Goal: Communication & Community: Answer question/provide support

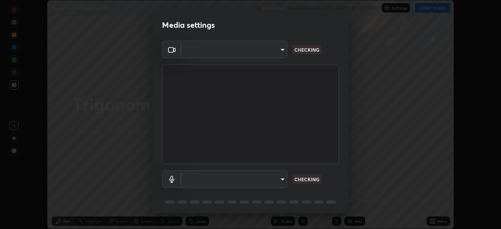
scroll to position [28, 0]
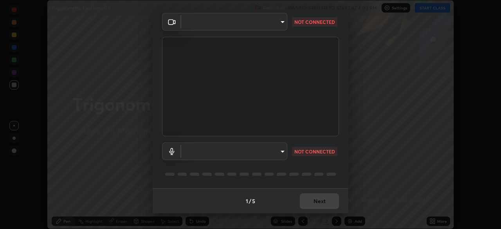
type input "648abb19764dab56075ae6cd3c13843a59c6a2446ad08d27c5b482b977c15b1c"
type input "default"
click at [272, 149] on body "Erase all Trigonometric Functions 09 Recording WAS SCHEDULED TO START AT 4:00 P…" at bounding box center [250, 114] width 501 height 229
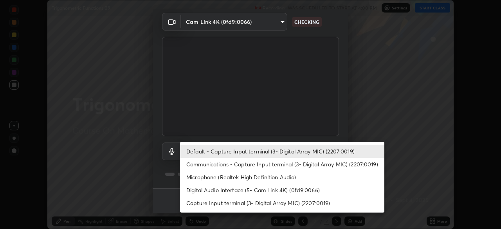
click at [279, 151] on li "Default - Capture Input terminal (3- Digital Array MIC) (2207:0019)" at bounding box center [282, 151] width 204 height 13
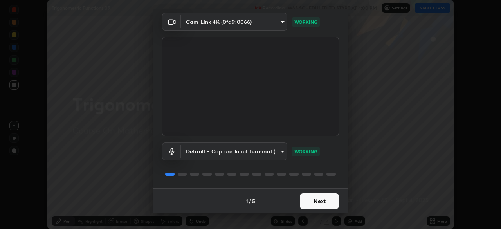
click at [316, 205] on button "Next" at bounding box center [319, 201] width 39 height 16
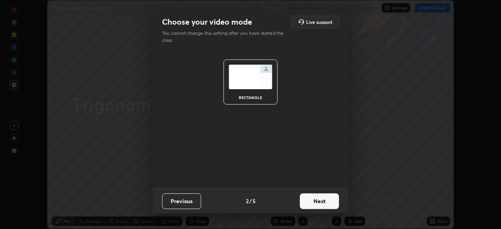
scroll to position [0, 0]
click at [317, 203] on button "Next" at bounding box center [319, 201] width 39 height 16
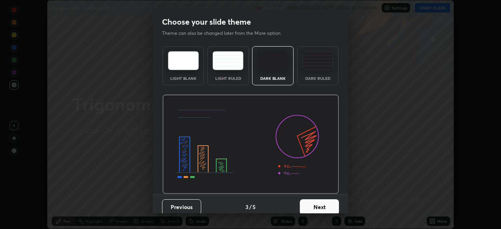
click at [317, 203] on button "Next" at bounding box center [319, 207] width 39 height 16
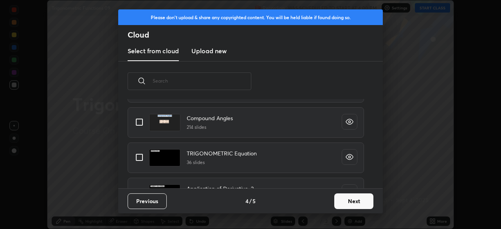
scroll to position [547, 0]
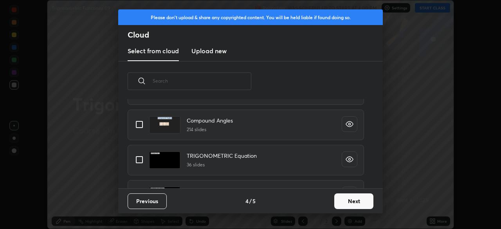
click at [140, 127] on input "grid" at bounding box center [139, 124] width 16 height 16
checkbox input "true"
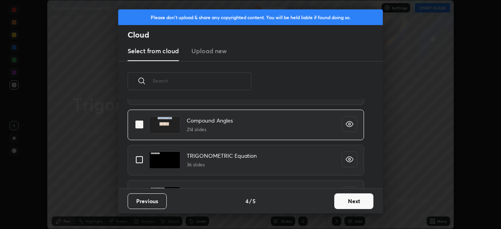
click at [336, 203] on button "Next" at bounding box center [353, 201] width 39 height 16
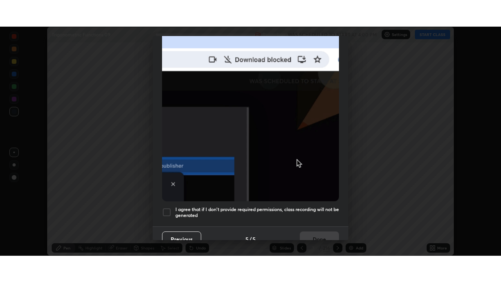
scroll to position [187, 0]
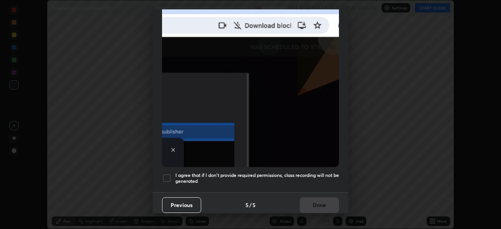
click at [167, 173] on div at bounding box center [166, 177] width 9 height 9
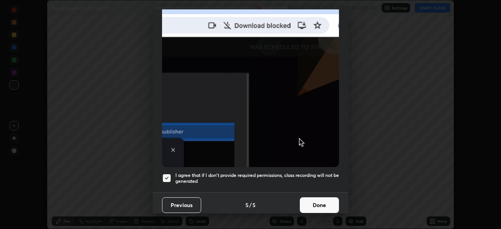
click at [309, 197] on button "Done" at bounding box center [319, 205] width 39 height 16
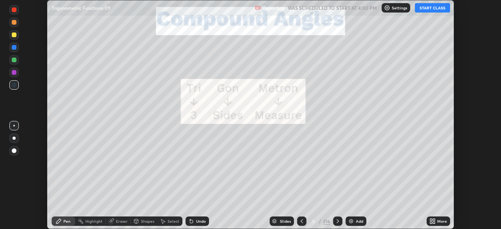
click at [437, 219] on div "More" at bounding box center [438, 220] width 23 height 9
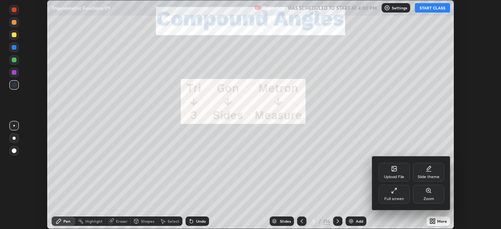
click at [402, 197] on div "Full screen" at bounding box center [394, 199] width 20 height 4
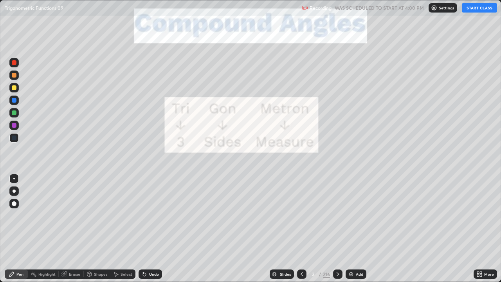
scroll to position [282, 501]
click at [474, 10] on button "START CLASS" at bounding box center [479, 7] width 35 height 9
click at [328, 229] on div "216" at bounding box center [326, 273] width 7 height 7
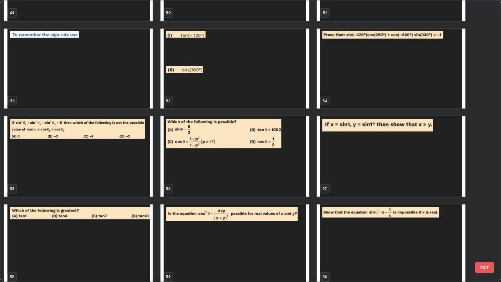
scroll to position [1471, 0]
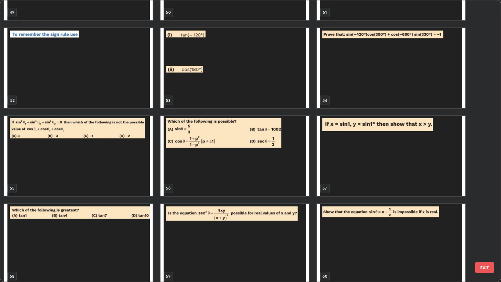
click at [127, 172] on img "grid" at bounding box center [78, 156] width 148 height 80
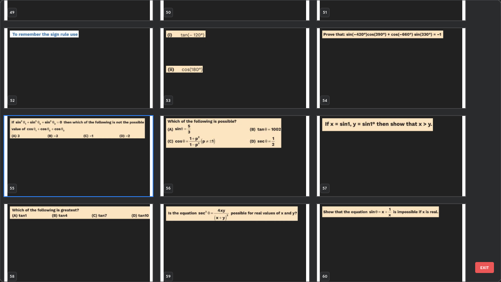
click at [122, 175] on img "grid" at bounding box center [78, 156] width 148 height 80
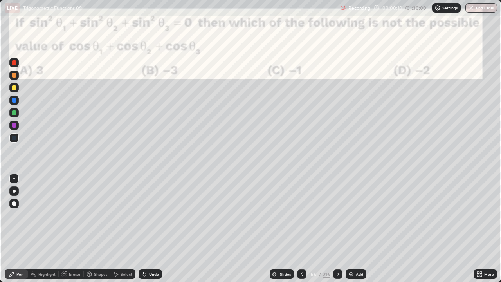
click at [350, 229] on div "Add" at bounding box center [356, 273] width 21 height 9
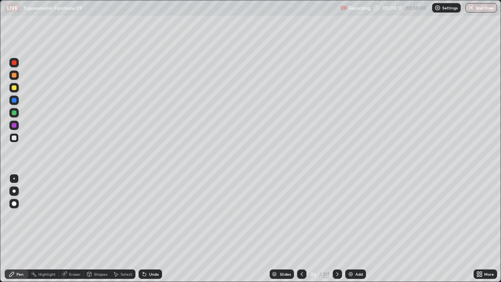
click at [14, 115] on div at bounding box center [14, 112] width 5 height 5
click at [5, 229] on div "Pen" at bounding box center [16, 273] width 23 height 9
click at [14, 89] on div at bounding box center [14, 87] width 5 height 5
click at [14, 112] on div at bounding box center [14, 112] width 5 height 5
click at [15, 102] on div at bounding box center [14, 100] width 5 height 5
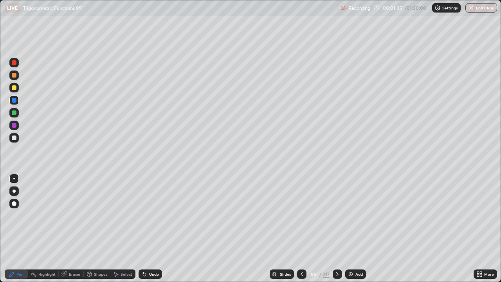
click at [18, 113] on div at bounding box center [13, 112] width 9 height 9
click at [13, 139] on div at bounding box center [14, 137] width 5 height 5
click at [337, 229] on icon at bounding box center [337, 274] width 6 height 6
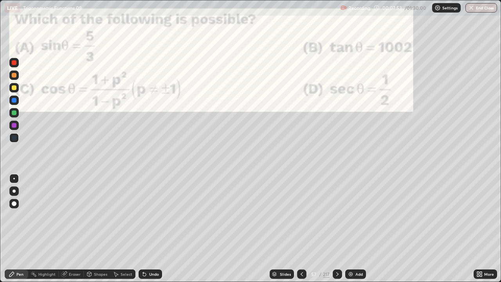
click at [301, 229] on icon at bounding box center [302, 274] width 6 height 6
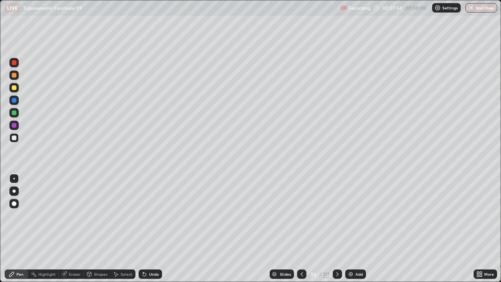
click at [354, 229] on div "Add" at bounding box center [355, 273] width 21 height 9
click at [16, 87] on div at bounding box center [14, 87] width 5 height 5
click at [13, 113] on div at bounding box center [14, 112] width 5 height 5
click at [15, 76] on div at bounding box center [14, 75] width 5 height 5
click at [14, 127] on div at bounding box center [14, 125] width 5 height 5
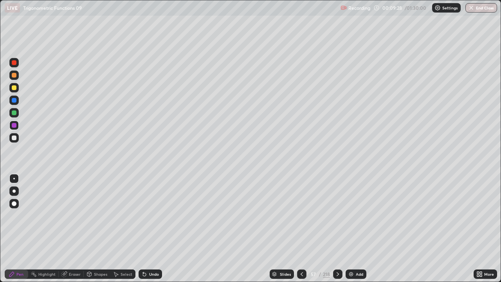
click at [9, 99] on div at bounding box center [13, 99] width 9 height 9
click at [146, 229] on icon at bounding box center [144, 274] width 6 height 6
click at [71, 229] on div "Eraser" at bounding box center [75, 274] width 12 height 4
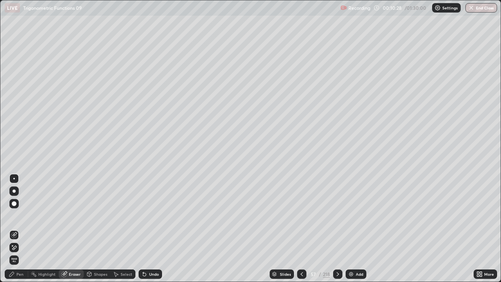
click at [16, 229] on icon at bounding box center [14, 247] width 6 height 7
click at [19, 229] on div "Pen" at bounding box center [16, 273] width 23 height 9
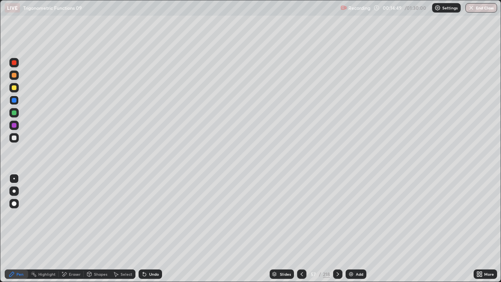
click at [354, 229] on div "Add" at bounding box center [356, 273] width 21 height 9
click at [13, 114] on div at bounding box center [14, 112] width 5 height 5
click at [12, 136] on div at bounding box center [14, 137] width 5 height 5
click at [11, 116] on div at bounding box center [13, 112] width 9 height 9
click at [149, 229] on div "Undo" at bounding box center [154, 274] width 10 height 4
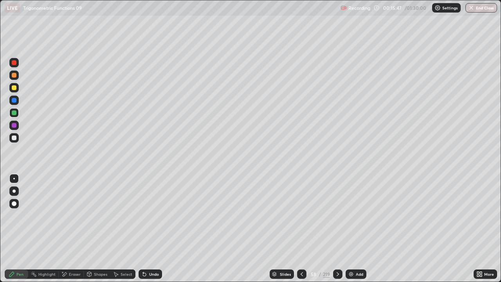
click at [152, 229] on div "Undo" at bounding box center [154, 274] width 10 height 4
click at [153, 229] on div "Undo" at bounding box center [154, 274] width 10 height 4
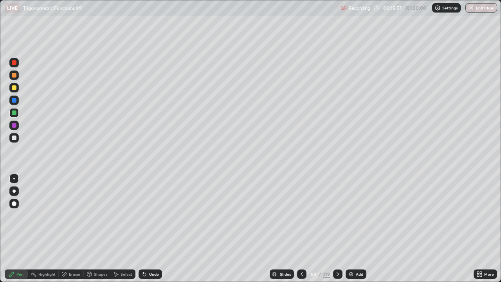
click at [14, 126] on div at bounding box center [14, 125] width 5 height 5
click at [147, 229] on div "Undo" at bounding box center [150, 273] width 23 height 9
click at [74, 229] on div "Eraser" at bounding box center [75, 274] width 12 height 4
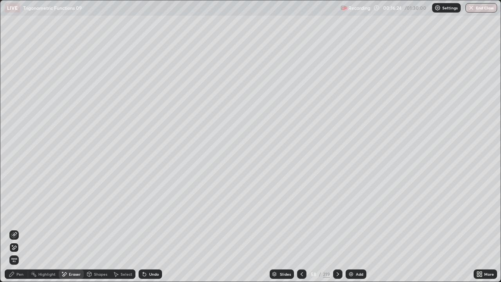
click at [14, 229] on icon at bounding box center [12, 274] width 6 height 6
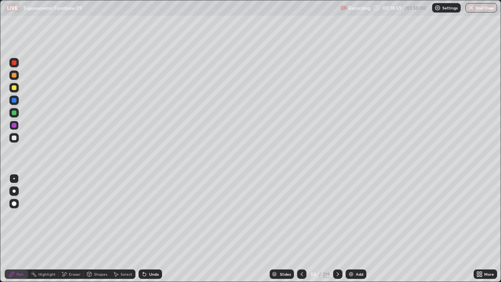
click at [337, 229] on icon at bounding box center [338, 274] width 6 height 6
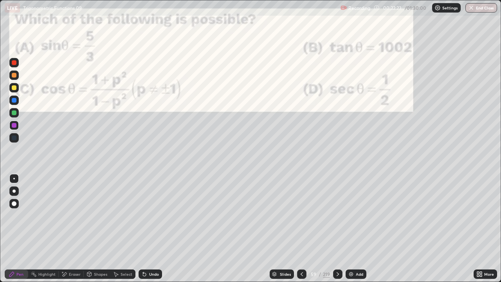
click at [337, 229] on icon at bounding box center [338, 274] width 6 height 6
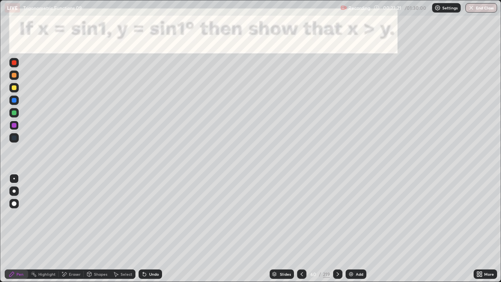
click at [12, 100] on div at bounding box center [14, 100] width 5 height 5
click at [13, 113] on div at bounding box center [14, 112] width 5 height 5
click at [337, 229] on icon at bounding box center [338, 274] width 2 height 4
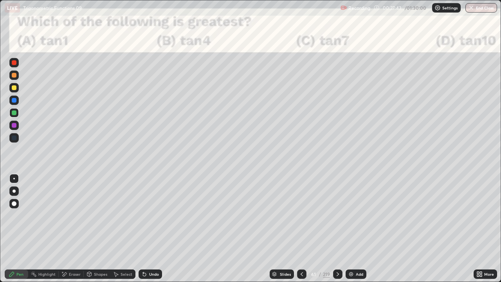
click at [12, 91] on div at bounding box center [13, 87] width 9 height 9
click at [13, 114] on div at bounding box center [14, 112] width 5 height 5
click at [14, 88] on div at bounding box center [14, 87] width 5 height 5
click at [337, 229] on icon at bounding box center [338, 274] width 6 height 6
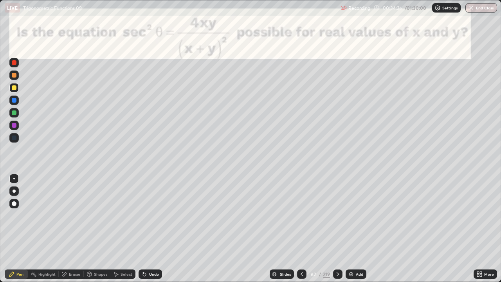
click at [11, 63] on div at bounding box center [13, 62] width 9 height 9
click at [148, 229] on div "Undo" at bounding box center [150, 273] width 23 height 9
click at [152, 229] on div "Undo" at bounding box center [150, 273] width 23 height 9
click at [153, 229] on div "Undo" at bounding box center [150, 273] width 23 height 9
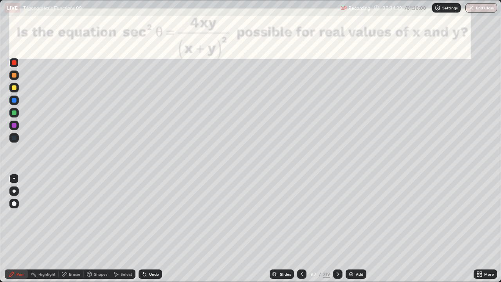
click at [155, 229] on div "Undo" at bounding box center [150, 273] width 23 height 9
click at [157, 229] on div "Undo" at bounding box center [150, 273] width 23 height 9
click at [158, 229] on div "Undo" at bounding box center [150, 273] width 23 height 9
click at [157, 229] on div "Undo" at bounding box center [150, 273] width 23 height 9
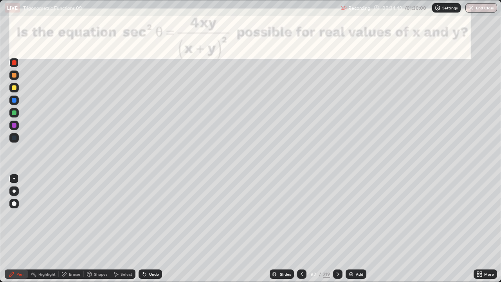
click at [157, 229] on div "Undo" at bounding box center [150, 273] width 23 height 9
click at [155, 229] on div "Undo" at bounding box center [150, 273] width 23 height 9
click at [156, 229] on div "Undo" at bounding box center [150, 273] width 23 height 9
click at [157, 229] on div "Undo" at bounding box center [150, 273] width 23 height 9
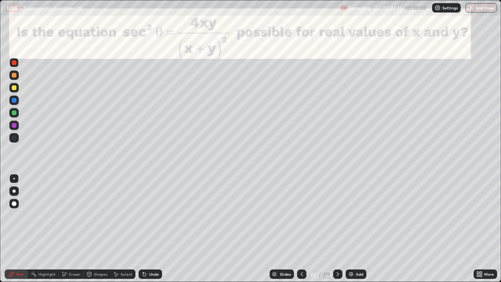
click at [157, 229] on div "Undo" at bounding box center [150, 273] width 23 height 9
click at [156, 229] on div "Undo" at bounding box center [150, 273] width 23 height 9
click at [157, 229] on div "Undo" at bounding box center [150, 273] width 23 height 9
click at [156, 229] on div "Undo" at bounding box center [150, 273] width 23 height 9
click at [337, 229] on icon at bounding box center [338, 274] width 2 height 4
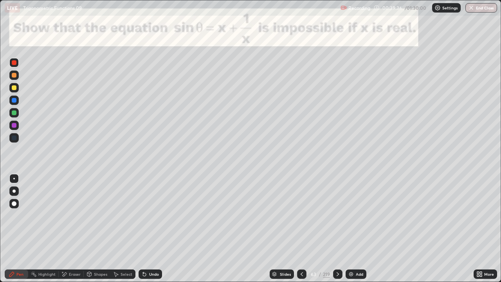
click at [335, 229] on icon at bounding box center [338, 274] width 6 height 6
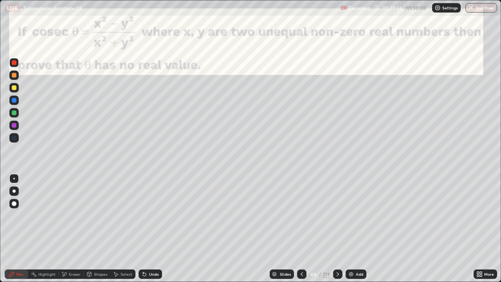
click at [337, 229] on icon at bounding box center [338, 274] width 2 height 4
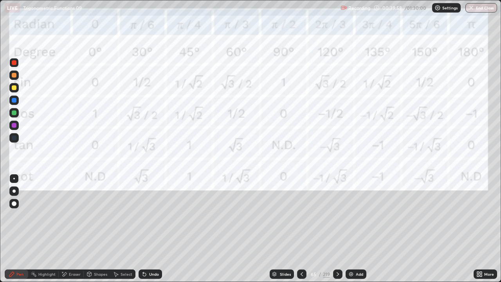
click at [337, 229] on icon at bounding box center [338, 274] width 6 height 6
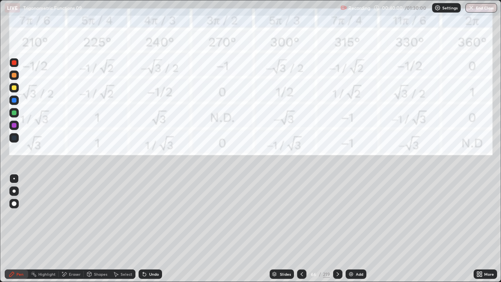
click at [337, 229] on icon at bounding box center [338, 274] width 6 height 6
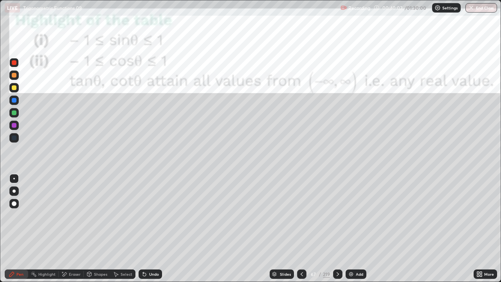
click at [336, 229] on icon at bounding box center [338, 274] width 6 height 6
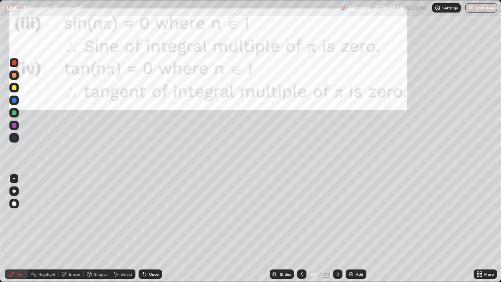
click at [337, 229] on icon at bounding box center [338, 274] width 2 height 4
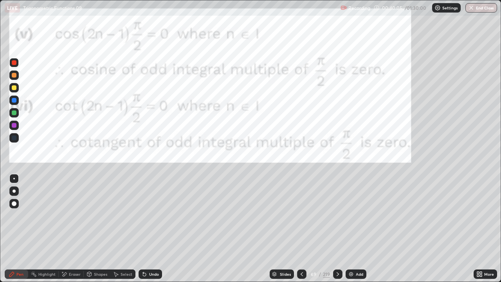
click at [335, 229] on icon at bounding box center [338, 274] width 6 height 6
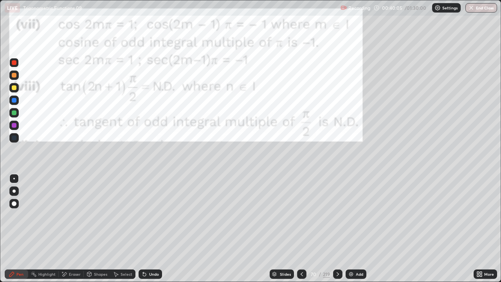
click at [336, 229] on div at bounding box center [337, 274] width 9 height 16
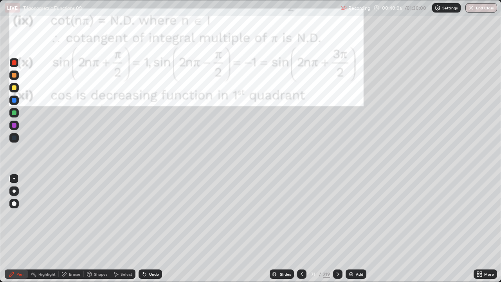
click at [337, 229] on icon at bounding box center [338, 274] width 6 height 6
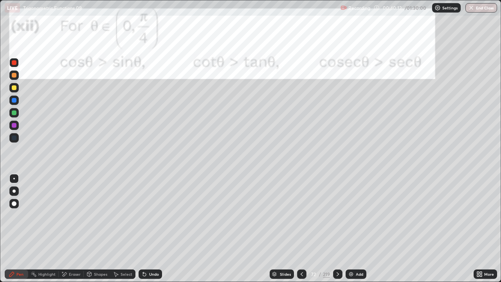
click at [12, 112] on div at bounding box center [14, 112] width 5 height 5
click at [13, 100] on div at bounding box center [14, 100] width 5 height 5
click at [143, 229] on icon at bounding box center [144, 274] width 3 height 3
click at [12, 125] on div at bounding box center [14, 125] width 5 height 5
click at [14, 76] on div at bounding box center [14, 75] width 5 height 5
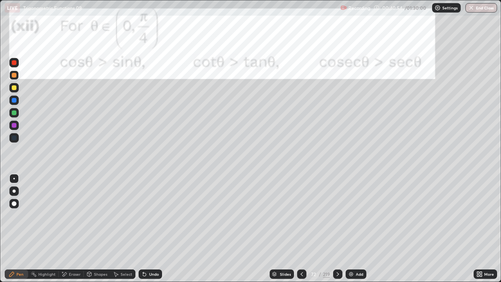
click at [14, 125] on div at bounding box center [14, 125] width 5 height 5
click at [17, 101] on div at bounding box center [13, 99] width 9 height 9
click at [337, 229] on icon at bounding box center [338, 274] width 6 height 6
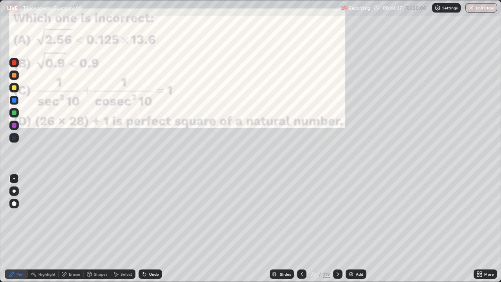
click at [338, 229] on icon at bounding box center [338, 274] width 6 height 6
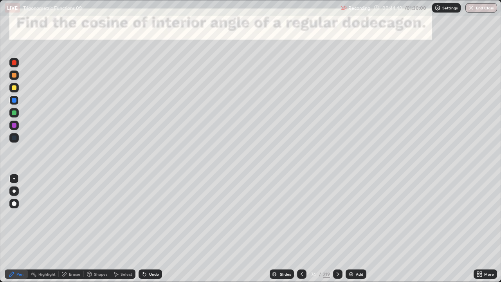
click at [336, 229] on icon at bounding box center [338, 274] width 6 height 6
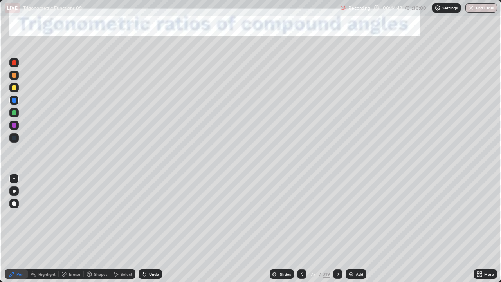
click at [325, 229] on div "219" at bounding box center [326, 273] width 7 height 7
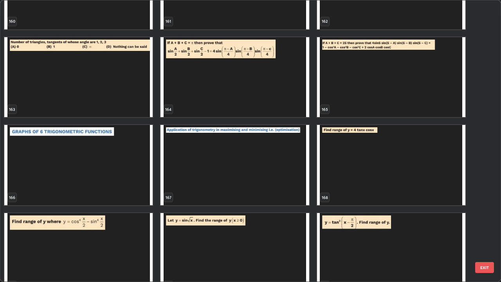
scroll to position [4714, 0]
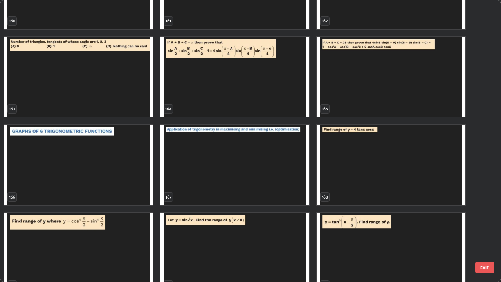
click at [276, 174] on img "grid" at bounding box center [234, 164] width 148 height 80
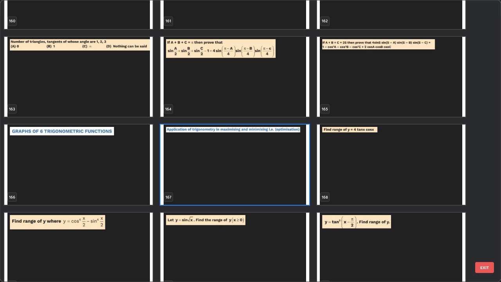
click at [289, 183] on img "grid" at bounding box center [234, 164] width 148 height 80
click at [289, 179] on img "grid" at bounding box center [234, 164] width 148 height 80
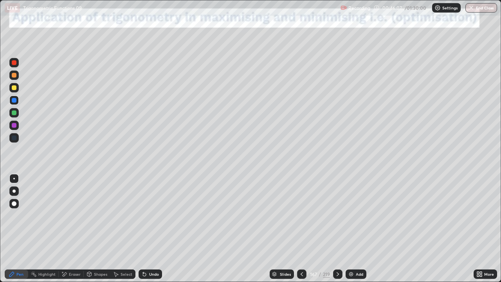
click at [336, 229] on icon at bounding box center [338, 274] width 6 height 6
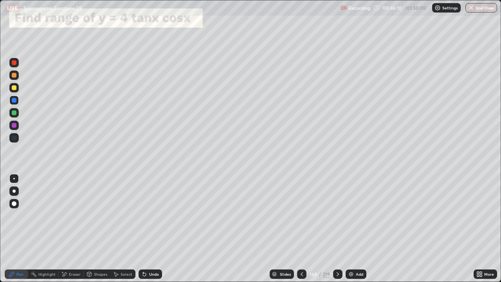
click at [16, 88] on div at bounding box center [14, 87] width 5 height 5
click at [13, 77] on div at bounding box center [14, 75] width 5 height 5
click at [143, 229] on icon at bounding box center [144, 274] width 3 height 3
click at [13, 114] on div at bounding box center [14, 112] width 5 height 5
click at [68, 229] on div "Eraser" at bounding box center [71, 273] width 25 height 9
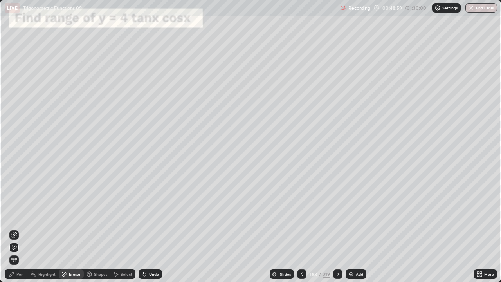
click at [17, 229] on div "Pen" at bounding box center [19, 274] width 7 height 4
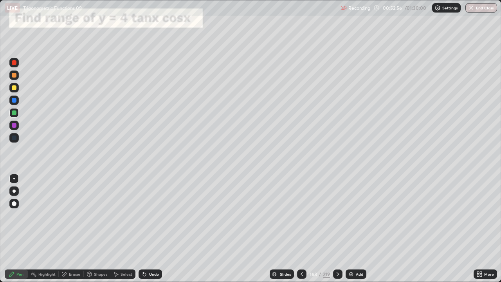
click at [150, 229] on div "Undo" at bounding box center [154, 274] width 10 height 4
click at [146, 229] on icon at bounding box center [144, 274] width 6 height 6
click at [147, 229] on div "Undo" at bounding box center [150, 273] width 23 height 9
click at [149, 229] on div "Undo" at bounding box center [154, 274] width 10 height 4
click at [152, 229] on div "Undo" at bounding box center [154, 274] width 10 height 4
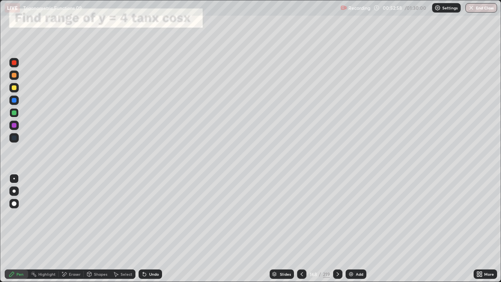
click at [151, 229] on div "Undo" at bounding box center [154, 274] width 10 height 4
click at [337, 229] on icon at bounding box center [338, 274] width 6 height 6
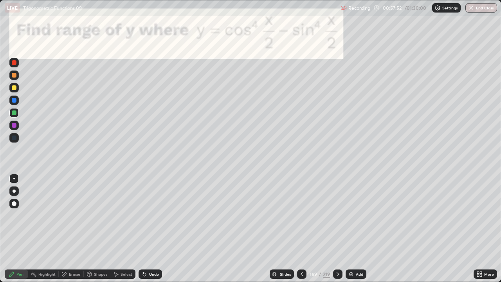
click at [337, 229] on icon at bounding box center [338, 274] width 2 height 4
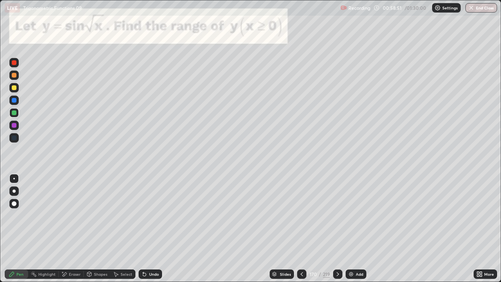
click at [13, 63] on div at bounding box center [14, 62] width 5 height 5
click at [337, 229] on icon at bounding box center [338, 274] width 6 height 6
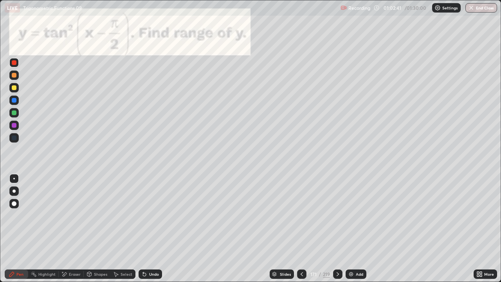
click at [69, 229] on div "Eraser" at bounding box center [75, 274] width 12 height 4
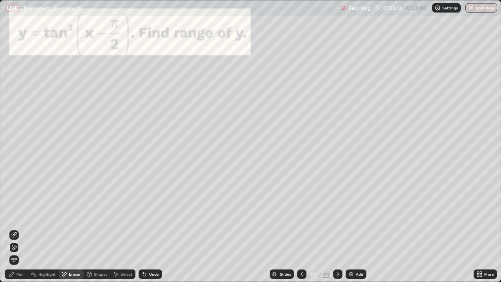
click at [19, 229] on div "Pen" at bounding box center [19, 274] width 7 height 4
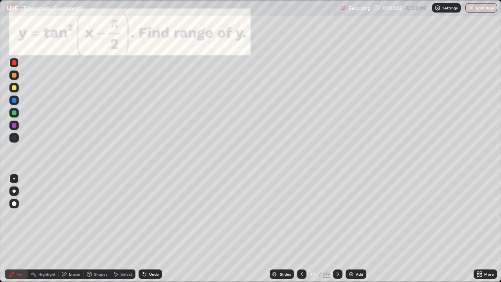
click at [16, 112] on div at bounding box center [14, 112] width 5 height 5
click at [338, 229] on icon at bounding box center [338, 274] width 2 height 4
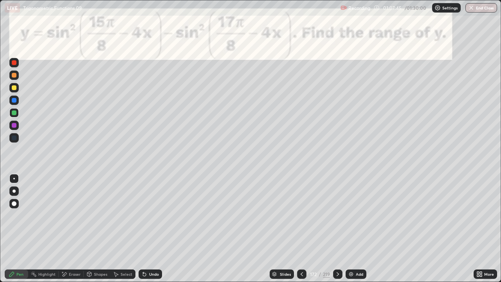
click at [146, 229] on icon at bounding box center [144, 274] width 6 height 6
click at [149, 229] on div "Undo" at bounding box center [150, 273] width 23 height 9
click at [150, 229] on div "Undo" at bounding box center [150, 273] width 23 height 9
click at [149, 229] on div "Undo" at bounding box center [150, 273] width 23 height 9
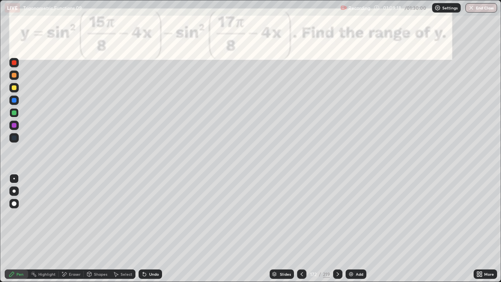
click at [337, 229] on icon at bounding box center [338, 274] width 2 height 4
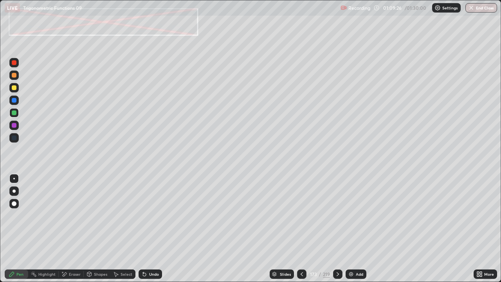
click at [338, 229] on icon at bounding box center [338, 274] width 6 height 6
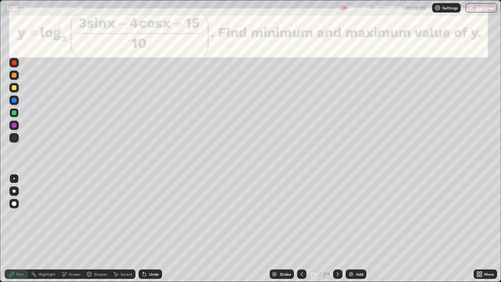
click at [302, 229] on div at bounding box center [301, 274] width 9 height 16
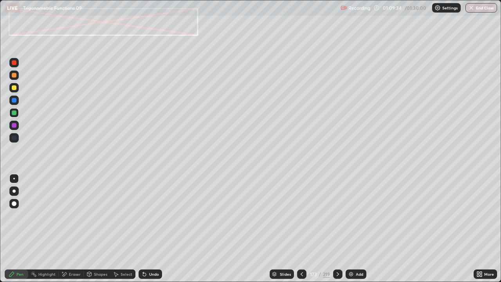
click at [353, 229] on div "Add" at bounding box center [356, 273] width 21 height 9
click at [12, 91] on div at bounding box center [13, 87] width 9 height 9
click at [150, 229] on div "Undo" at bounding box center [154, 274] width 10 height 4
click at [11, 115] on div at bounding box center [13, 112] width 9 height 9
click at [143, 229] on icon at bounding box center [144, 274] width 3 height 3
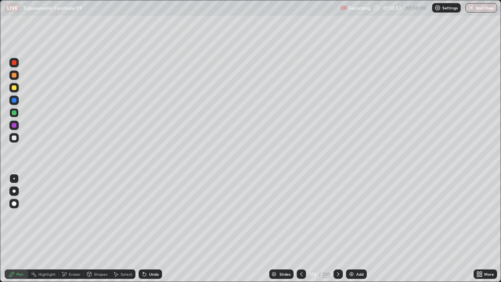
click at [13, 124] on div at bounding box center [14, 125] width 5 height 5
click at [14, 139] on div at bounding box center [14, 137] width 5 height 5
click at [147, 229] on div "Undo" at bounding box center [150, 273] width 23 height 9
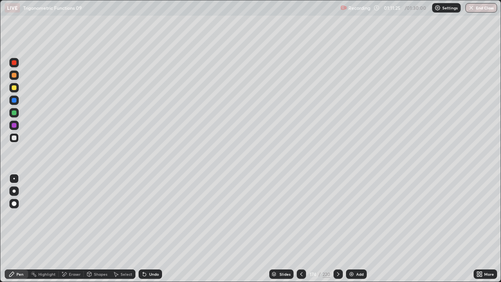
click at [147, 229] on div "Undo" at bounding box center [150, 273] width 23 height 9
click at [146, 229] on div "Undo" at bounding box center [150, 273] width 23 height 9
click at [47, 229] on div "Highlight" at bounding box center [46, 274] width 17 height 4
click at [71, 229] on div "Eraser" at bounding box center [75, 274] width 12 height 4
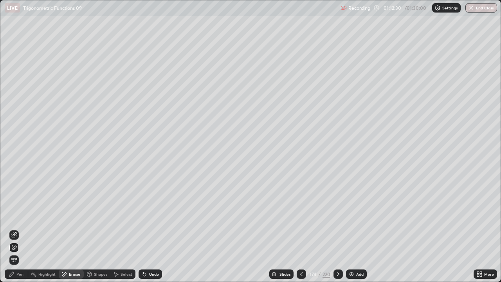
click at [13, 229] on icon at bounding box center [11, 274] width 5 height 5
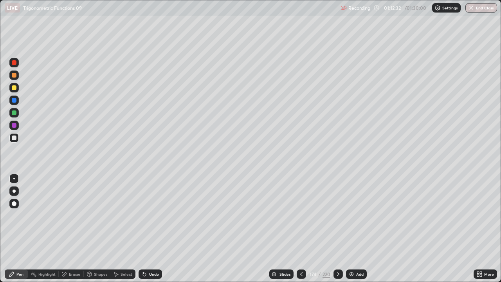
click at [146, 229] on div "Undo" at bounding box center [150, 273] width 23 height 9
click at [69, 229] on div "Eraser" at bounding box center [75, 274] width 12 height 4
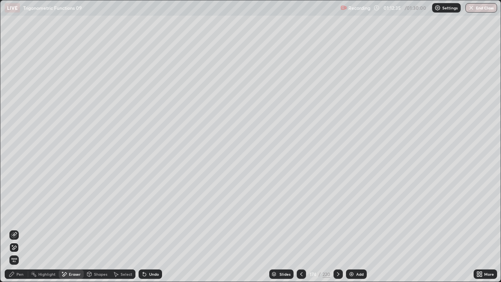
click at [15, 229] on icon at bounding box center [14, 235] width 6 height 6
click at [14, 229] on icon at bounding box center [12, 274] width 6 height 6
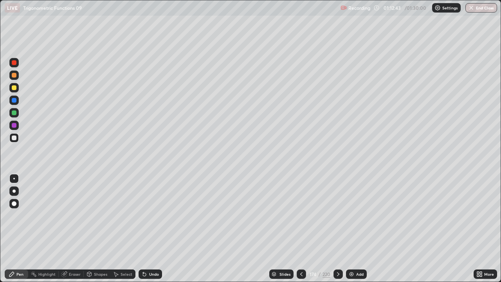
click at [151, 229] on div "Undo" at bounding box center [150, 273] width 23 height 9
click at [150, 229] on div "Undo" at bounding box center [150, 273] width 23 height 9
click at [356, 229] on div "Add" at bounding box center [359, 274] width 7 height 4
click at [13, 113] on div at bounding box center [14, 112] width 5 height 5
click at [297, 229] on div at bounding box center [301, 273] width 9 height 9
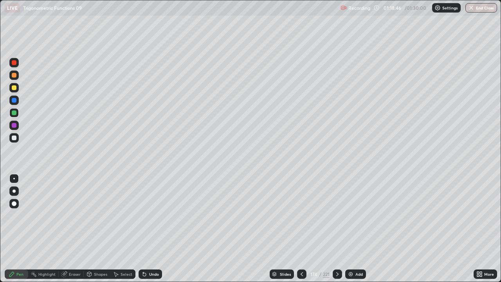
click at [337, 229] on icon at bounding box center [337, 274] width 6 height 6
click at [336, 229] on icon at bounding box center [337, 274] width 6 height 6
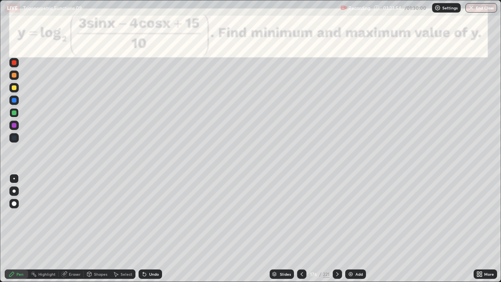
click at [478, 12] on button "End Class" at bounding box center [481, 7] width 32 height 9
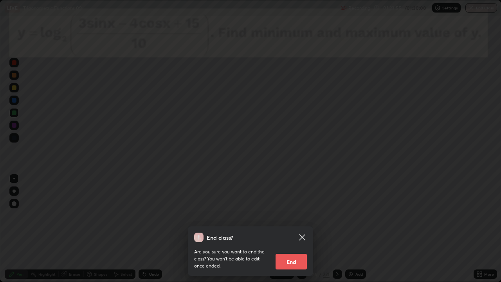
click at [293, 229] on button "End" at bounding box center [290, 262] width 31 height 16
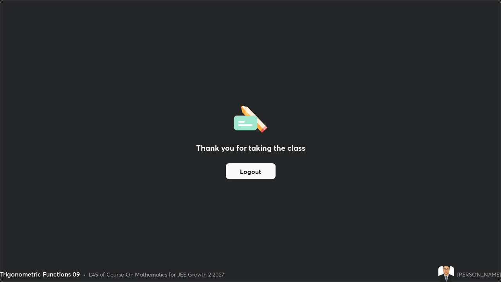
click at [266, 157] on div "Thank you for taking the class Logout" at bounding box center [250, 140] width 500 height 281
click at [260, 173] on button "Logout" at bounding box center [251, 171] width 50 height 16
